Goal: Ask a question

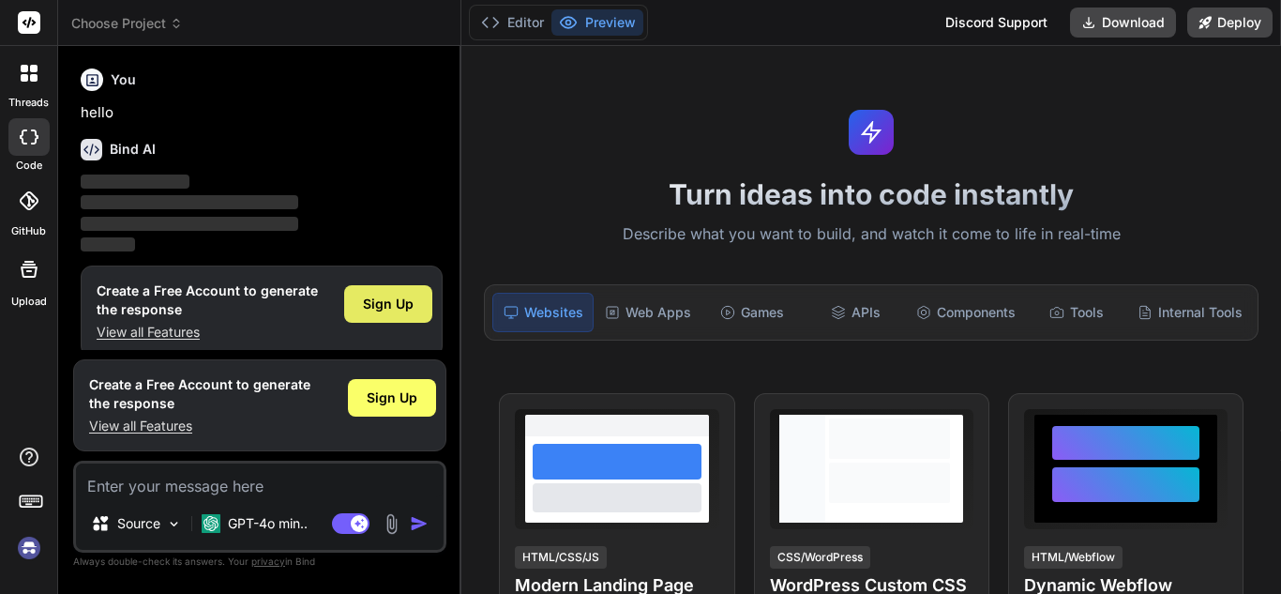
scroll to position [17, 0]
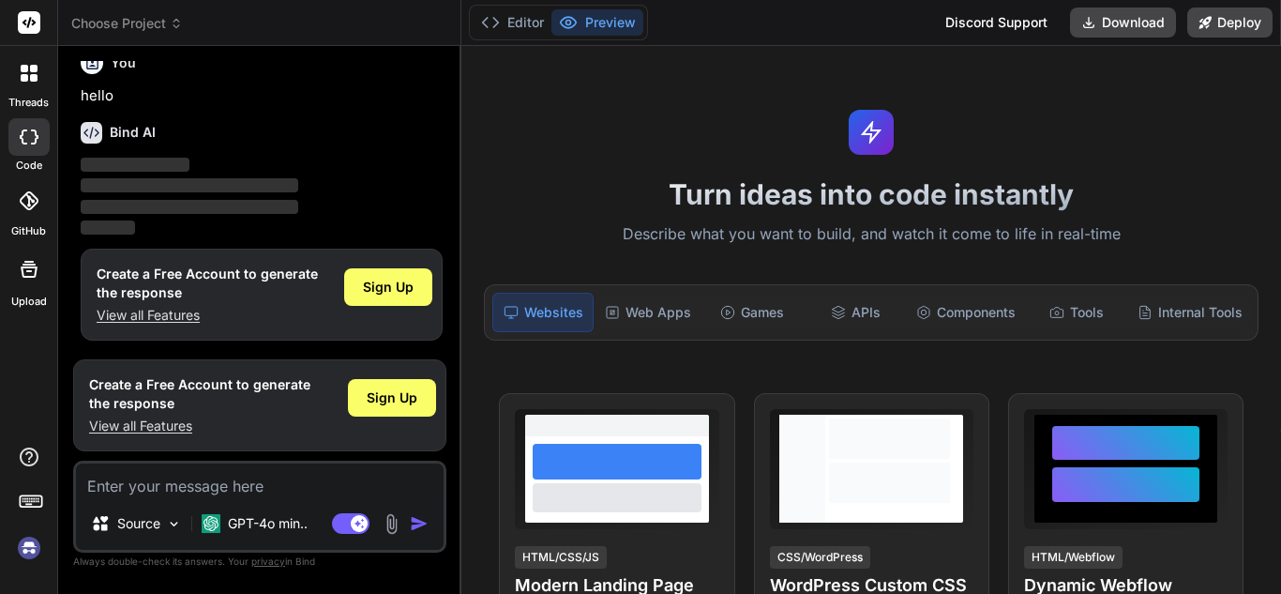
click at [226, 481] on textarea at bounding box center [260, 480] width 368 height 34
type textarea "x"
type textarea "call bind apply"
type textarea "x"
type textarea "call bind apply"
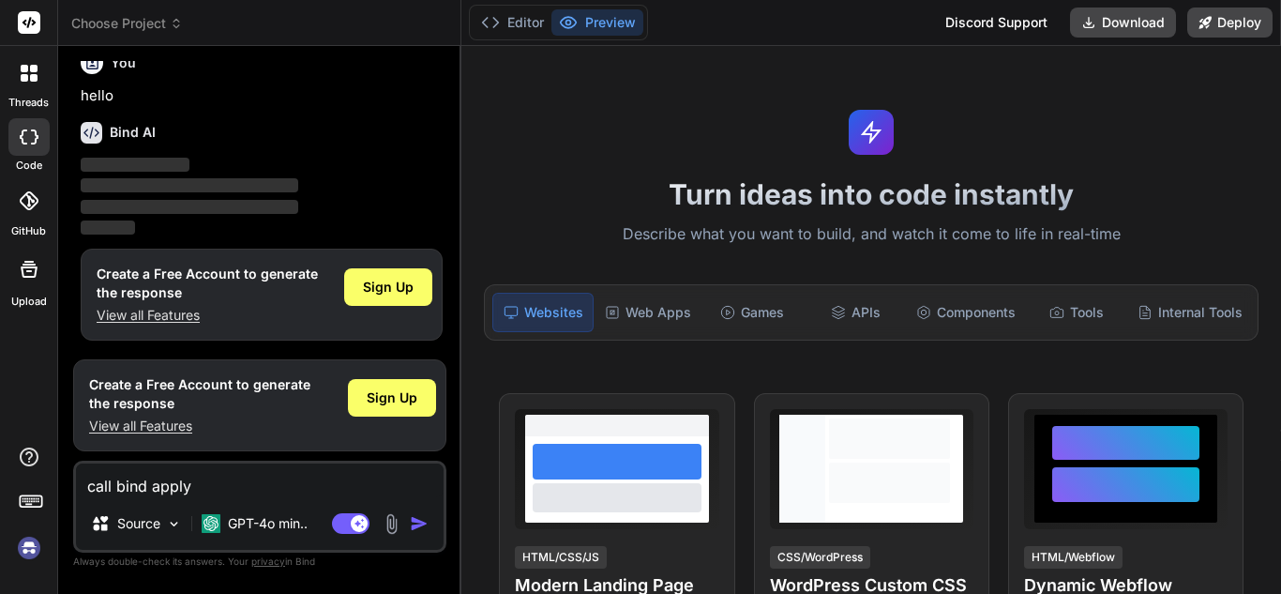
type textarea "x"
type textarea "call bind apply"
click at [422, 525] on img "button" at bounding box center [419, 523] width 19 height 19
click at [417, 521] on img "button" at bounding box center [419, 523] width 19 height 19
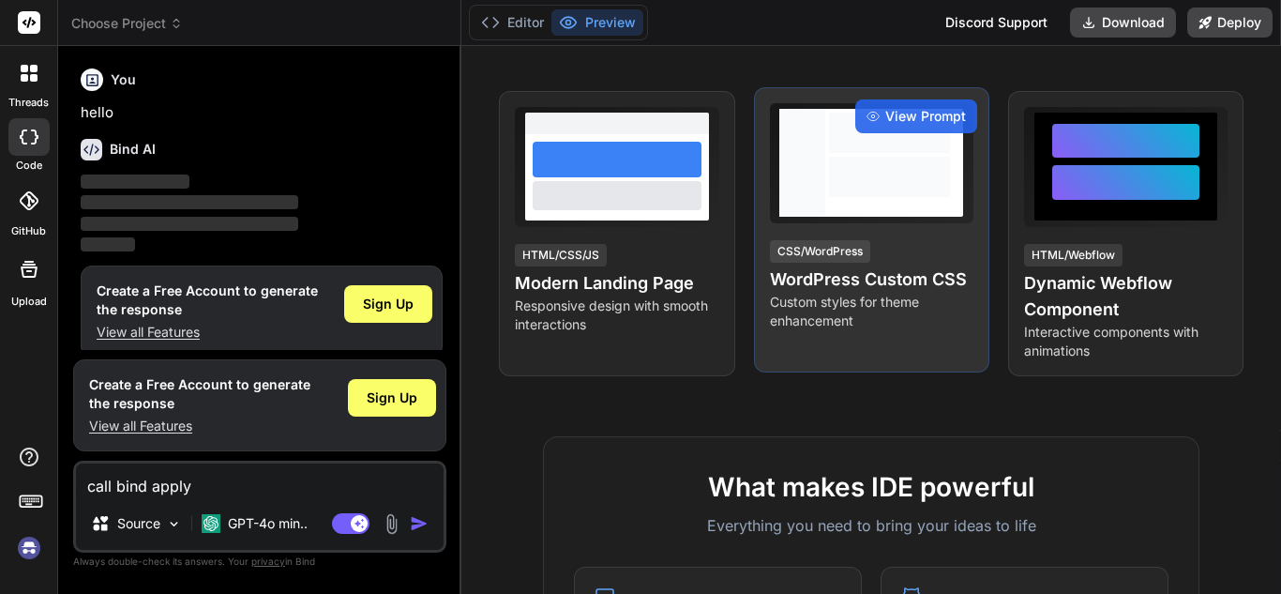
scroll to position [0, 0]
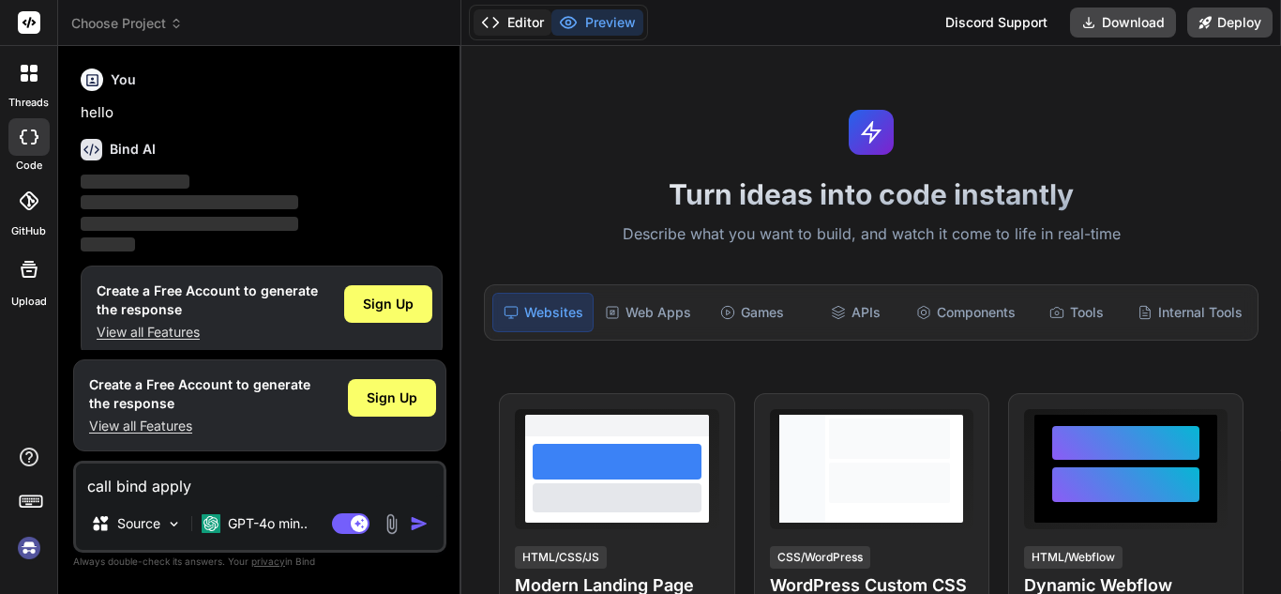
click at [515, 15] on button "Editor" at bounding box center [513, 22] width 78 height 26
